Goal: Information Seeking & Learning: Learn about a topic

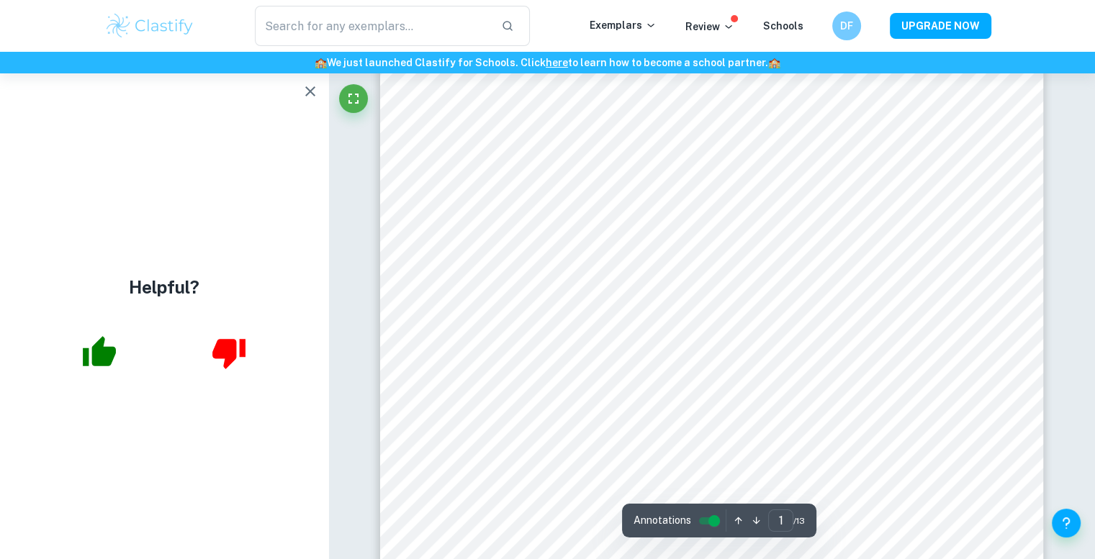
scroll to position [50, 0]
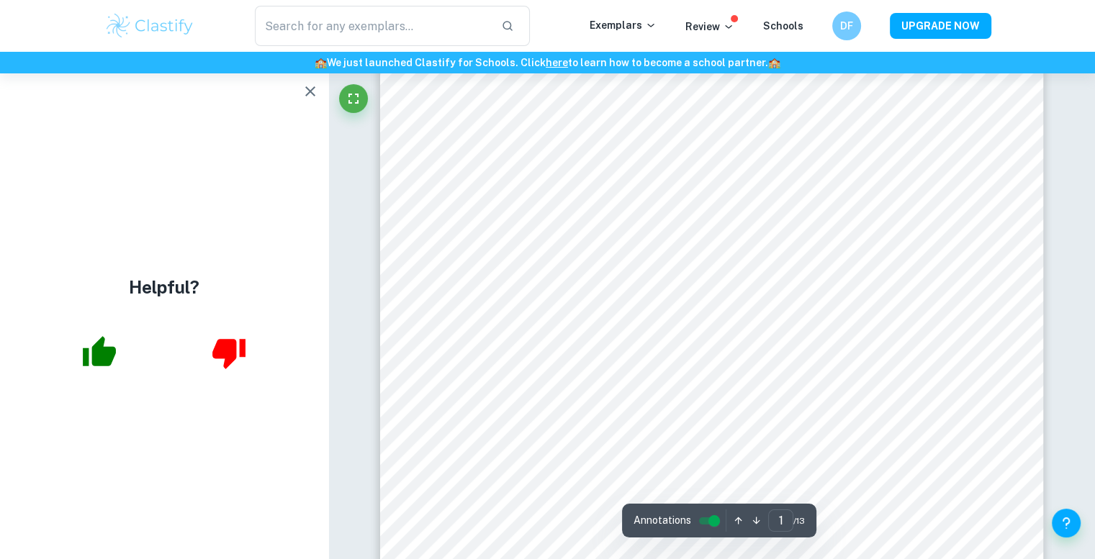
click at [300, 91] on button "button" at bounding box center [310, 91] width 29 height 29
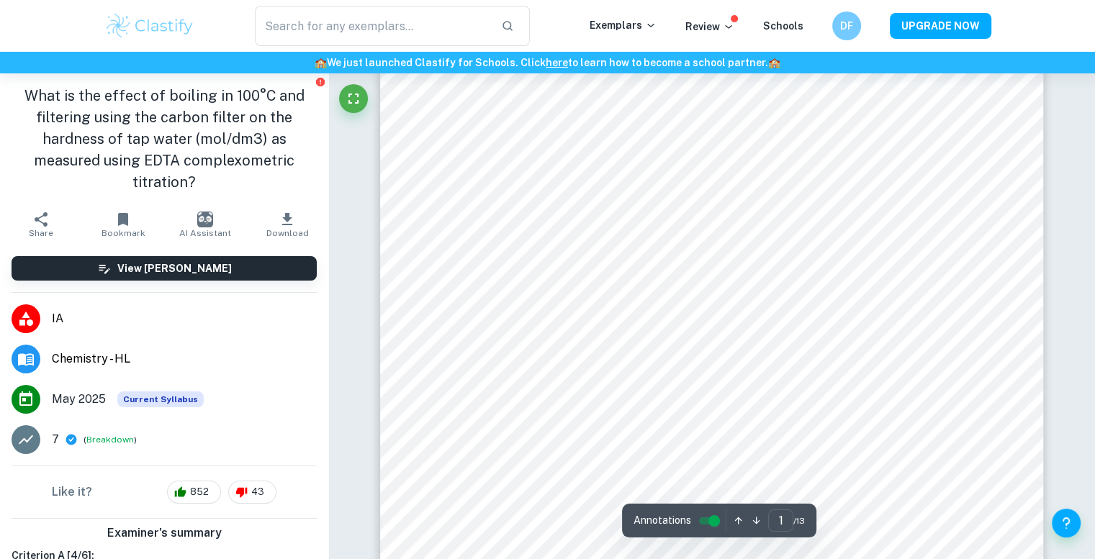
scroll to position [92, 0]
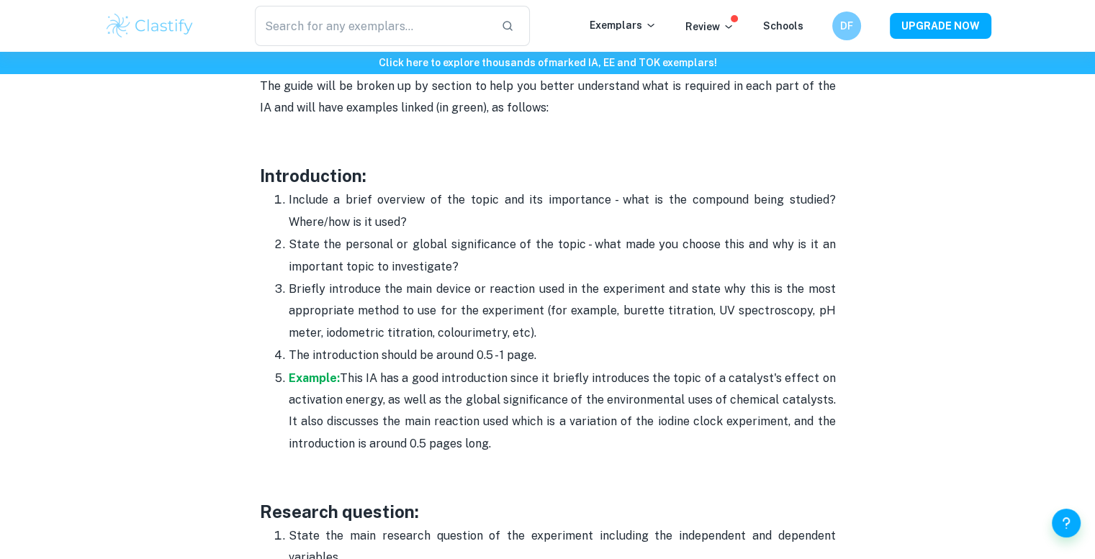
scroll to position [911, 0]
